Goal: Task Accomplishment & Management: Manage account settings

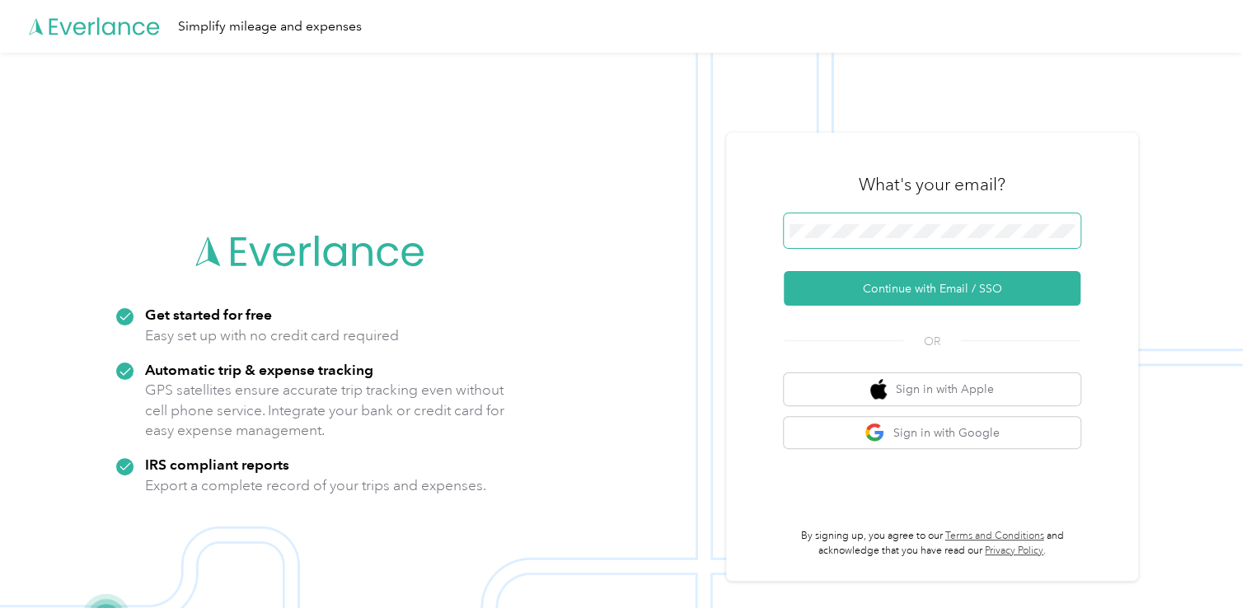
click at [865, 222] on span at bounding box center [932, 230] width 297 height 35
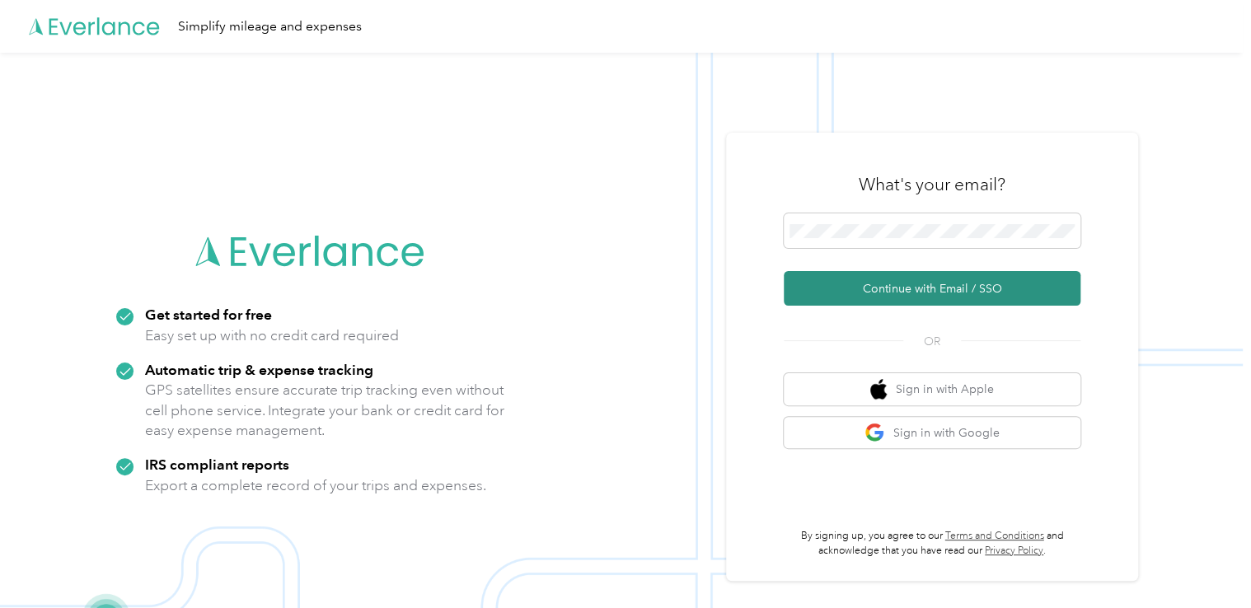
click at [892, 295] on button "Continue with Email / SSO" at bounding box center [932, 288] width 297 height 35
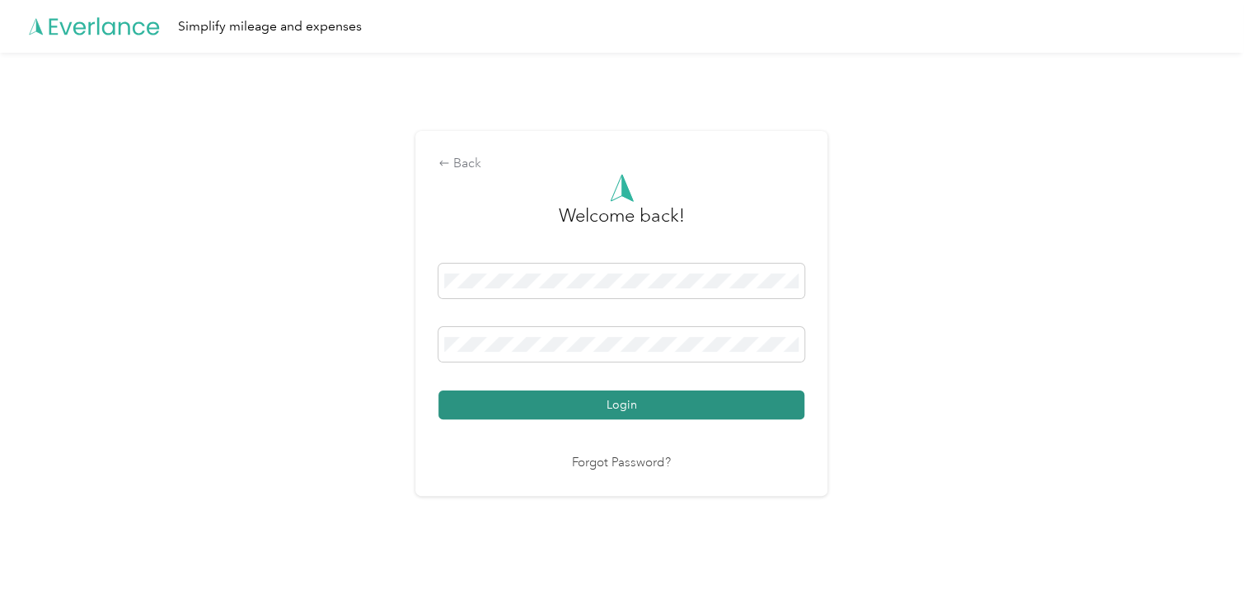
click at [630, 408] on button "Login" at bounding box center [621, 405] width 366 height 29
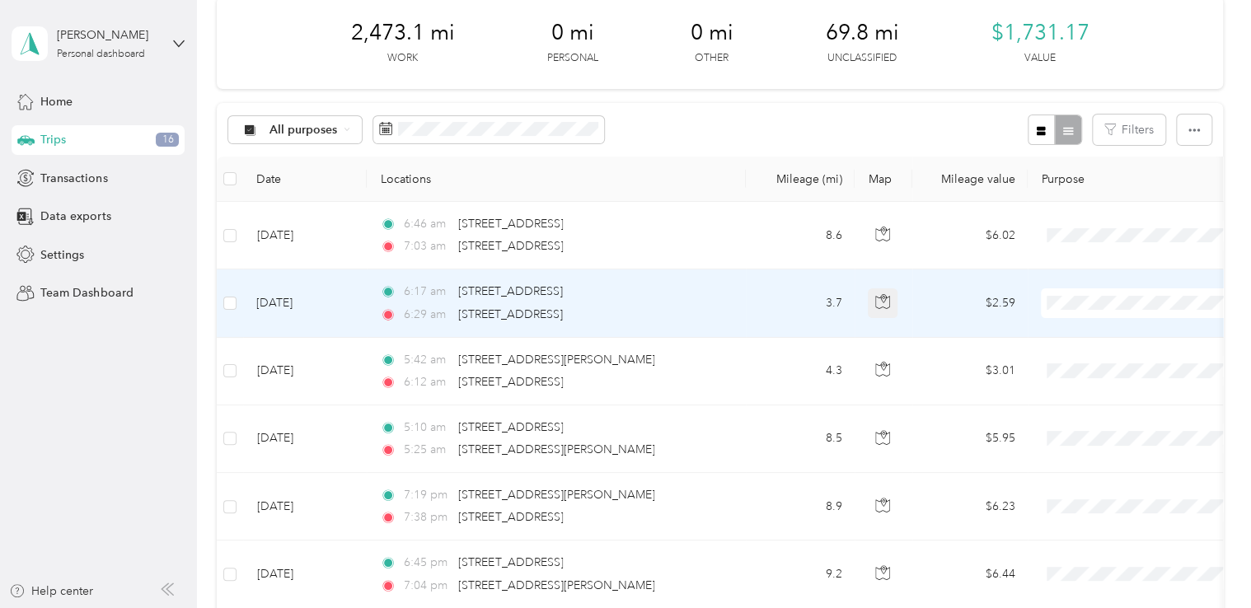
scroll to position [165, 0]
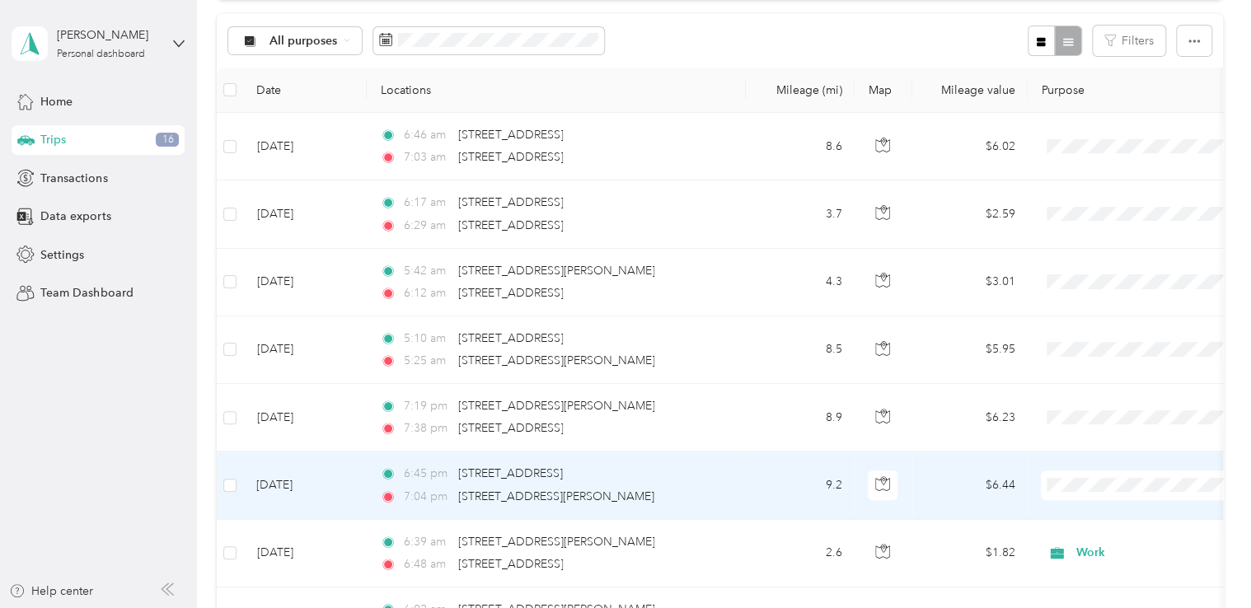
click at [1081, 492] on span at bounding box center [1143, 485] width 204 height 30
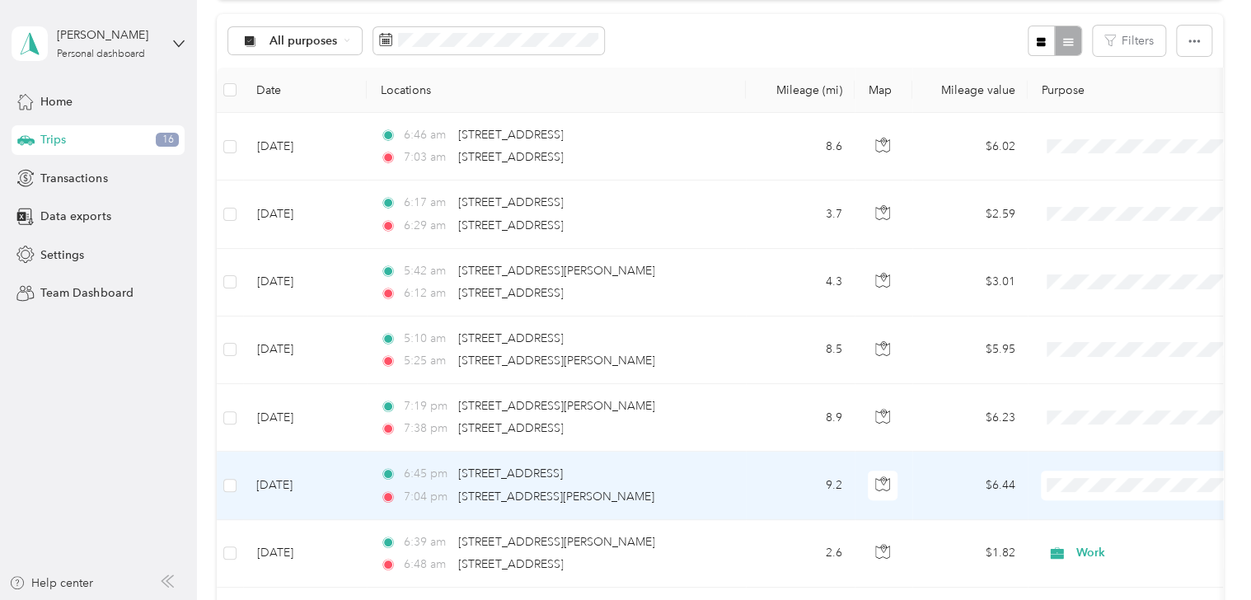
click at [1098, 252] on span "Work" at bounding box center [1165, 250] width 166 height 17
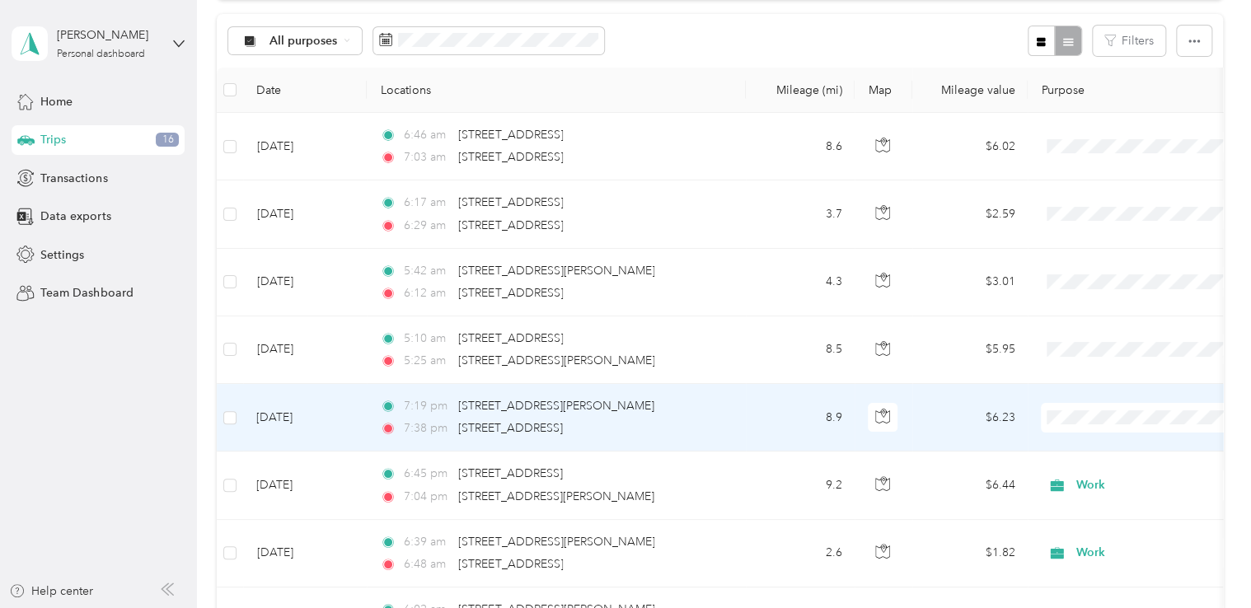
scroll to position [163, 0]
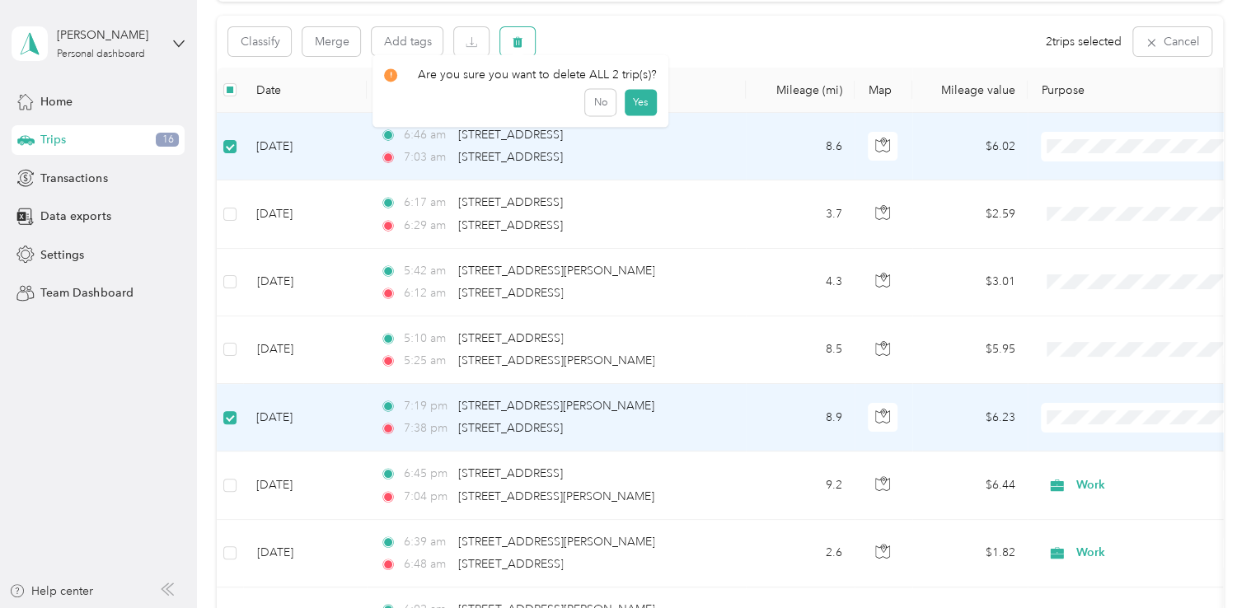
click at [524, 42] on button "button" at bounding box center [517, 41] width 35 height 29
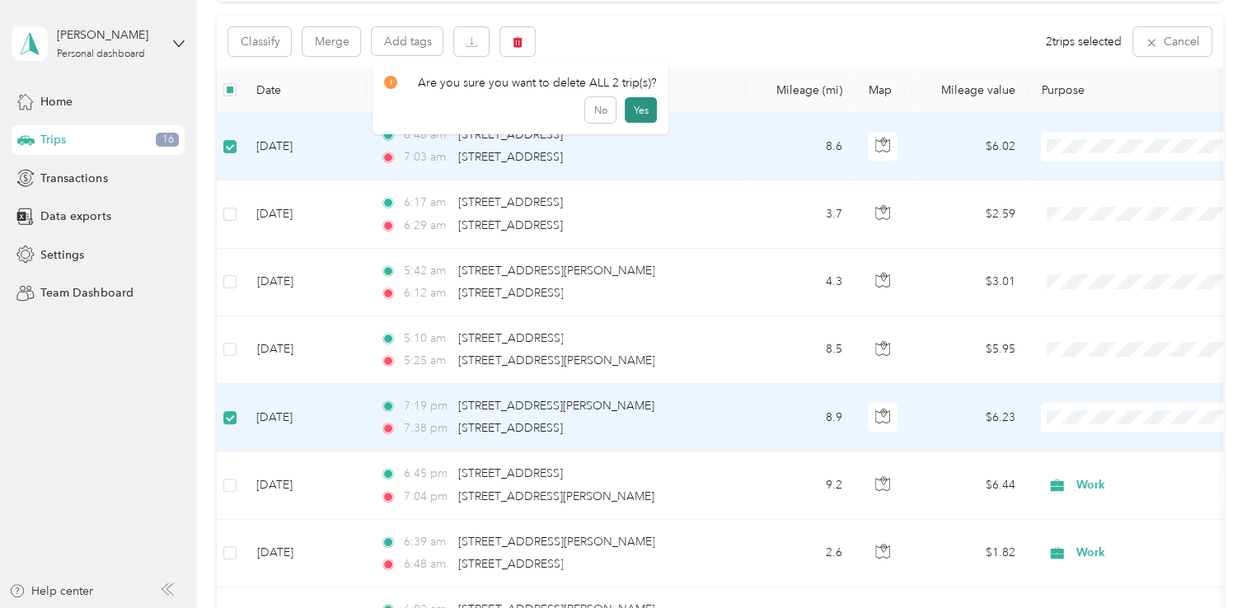
click at [626, 105] on button "Yes" at bounding box center [641, 110] width 32 height 26
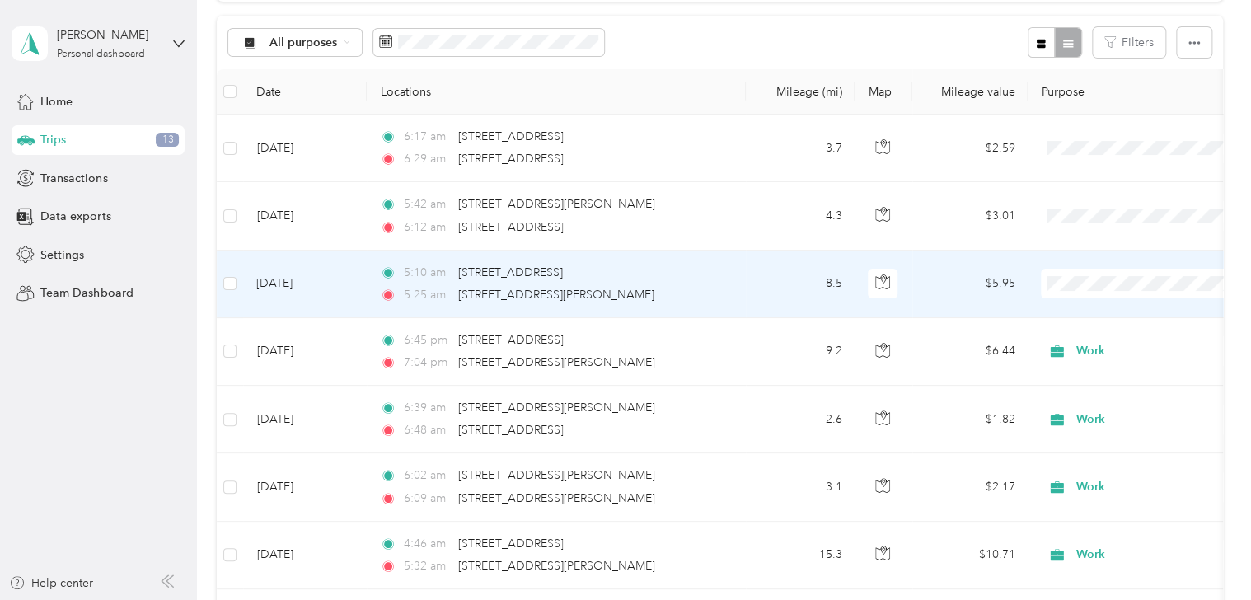
click at [1091, 311] on span "Work" at bounding box center [1165, 313] width 166 height 17
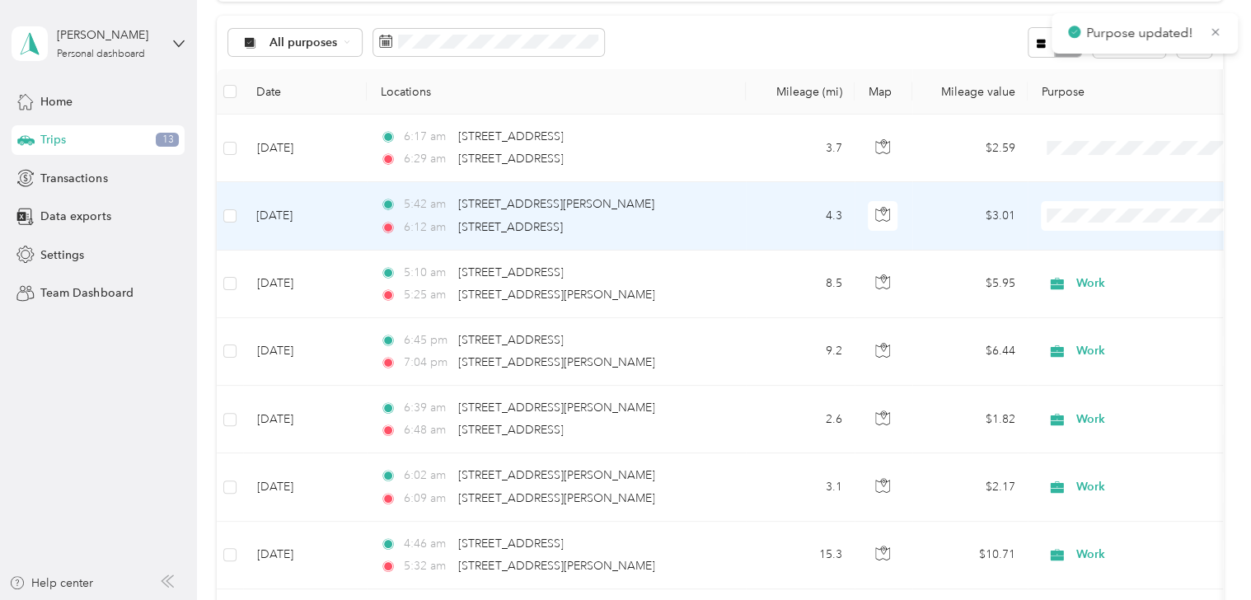
click at [1090, 248] on span "Work" at bounding box center [1165, 242] width 166 height 17
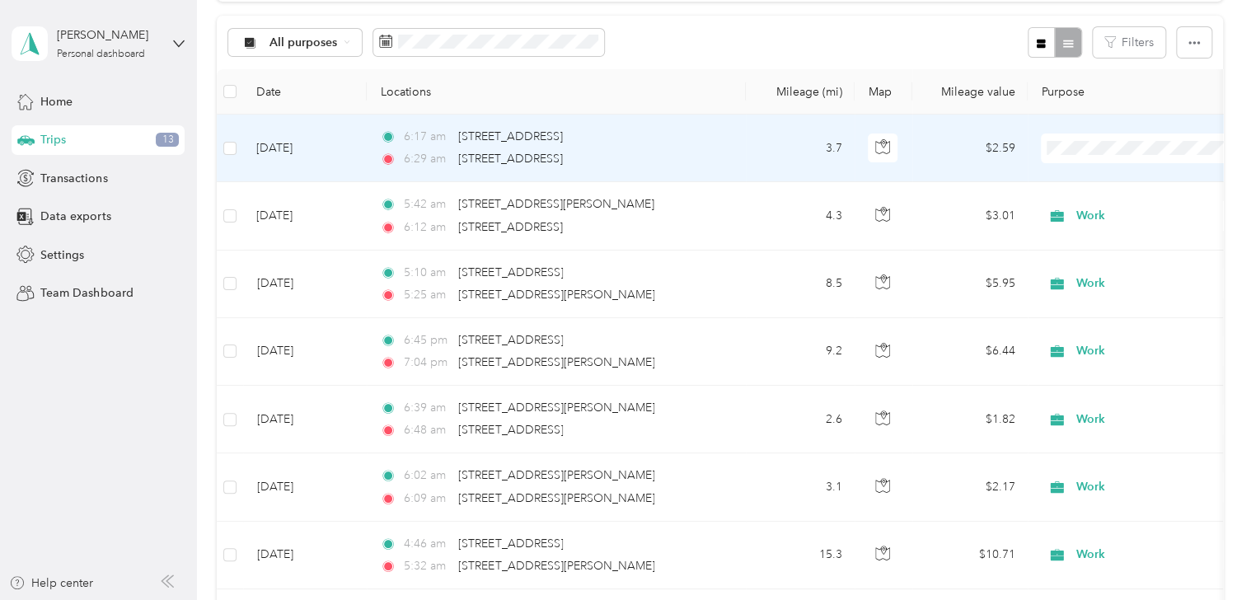
click at [1084, 180] on span "Work" at bounding box center [1165, 178] width 166 height 17
